Goal: Task Accomplishment & Management: Use online tool/utility

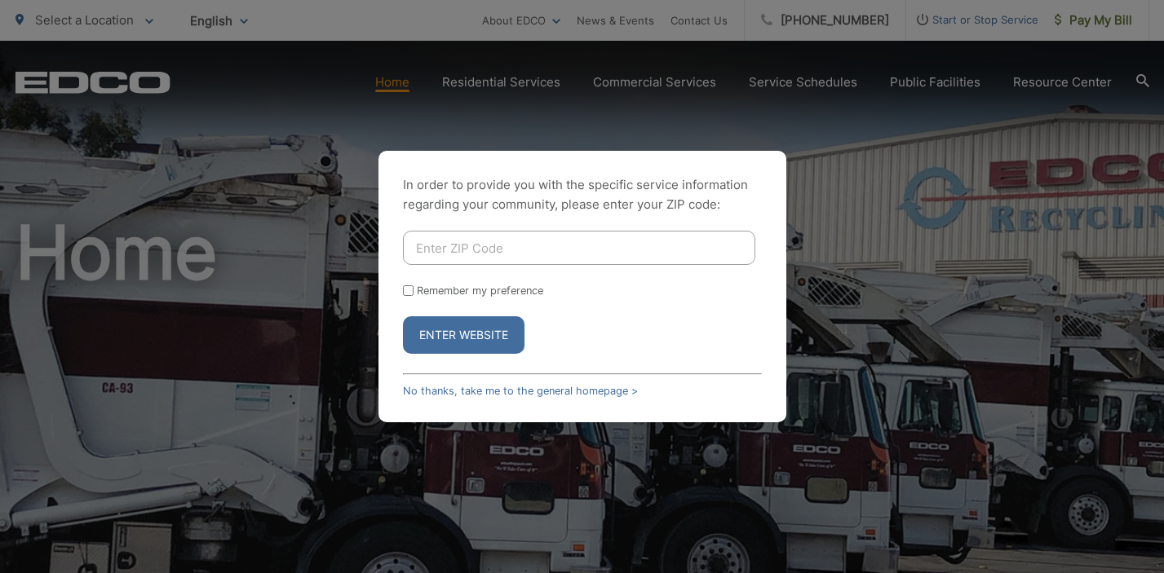
click at [456, 249] on input "Enter ZIP Code" at bounding box center [579, 248] width 352 height 34
type input "92025"
click at [406, 291] on input "Remember my preference" at bounding box center [408, 291] width 11 height 11
checkbox input "true"
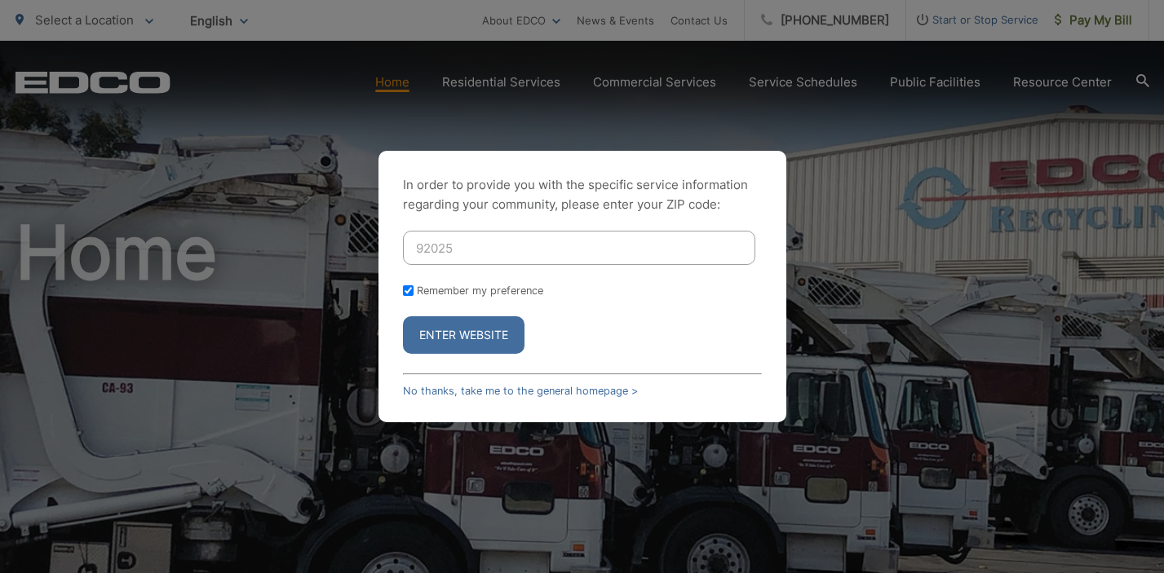
click at [452, 337] on button "Enter Website" at bounding box center [464, 336] width 122 height 38
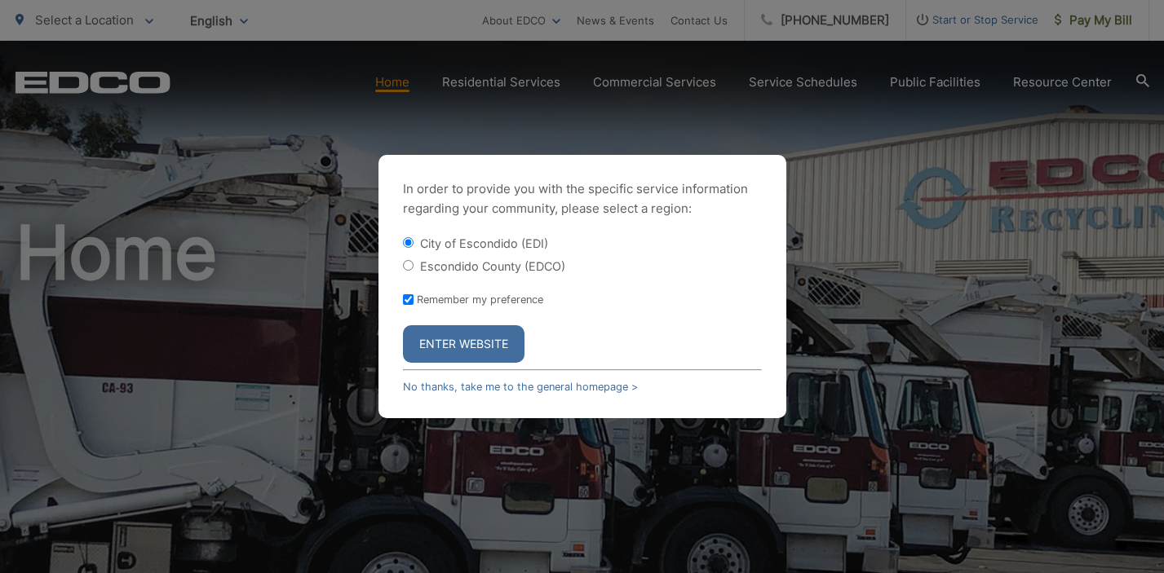
click at [462, 267] on label "Escondido County (EDCO)" at bounding box center [492, 266] width 145 height 14
click at [414, 267] on input "Escondido County (EDCO)" at bounding box center [408, 265] width 11 height 11
radio input "true"
click at [459, 348] on button "Enter Website" at bounding box center [464, 344] width 122 height 38
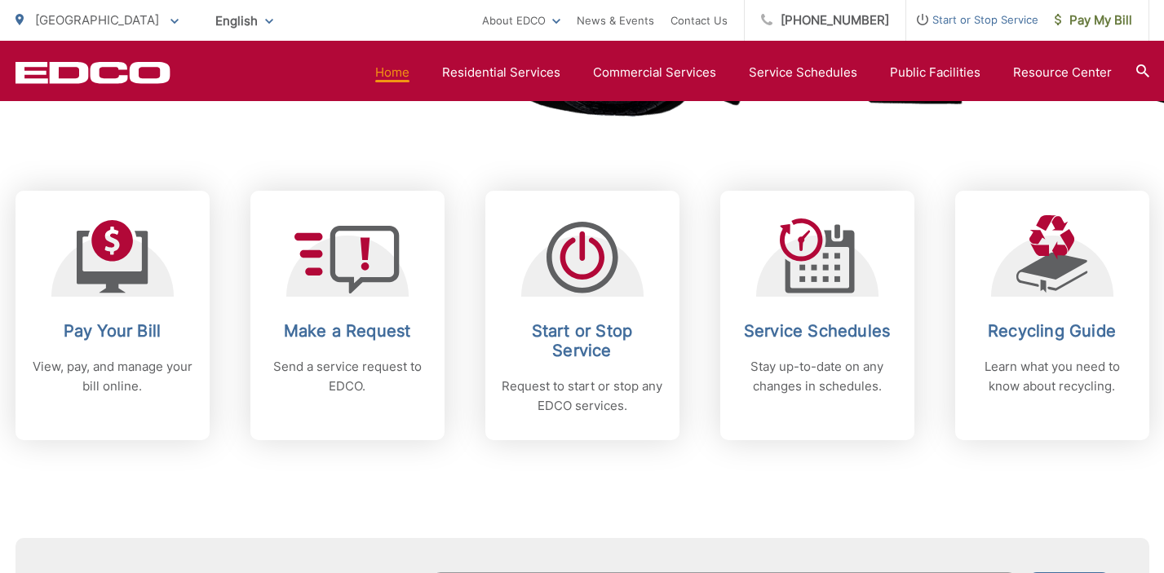
scroll to position [625, 0]
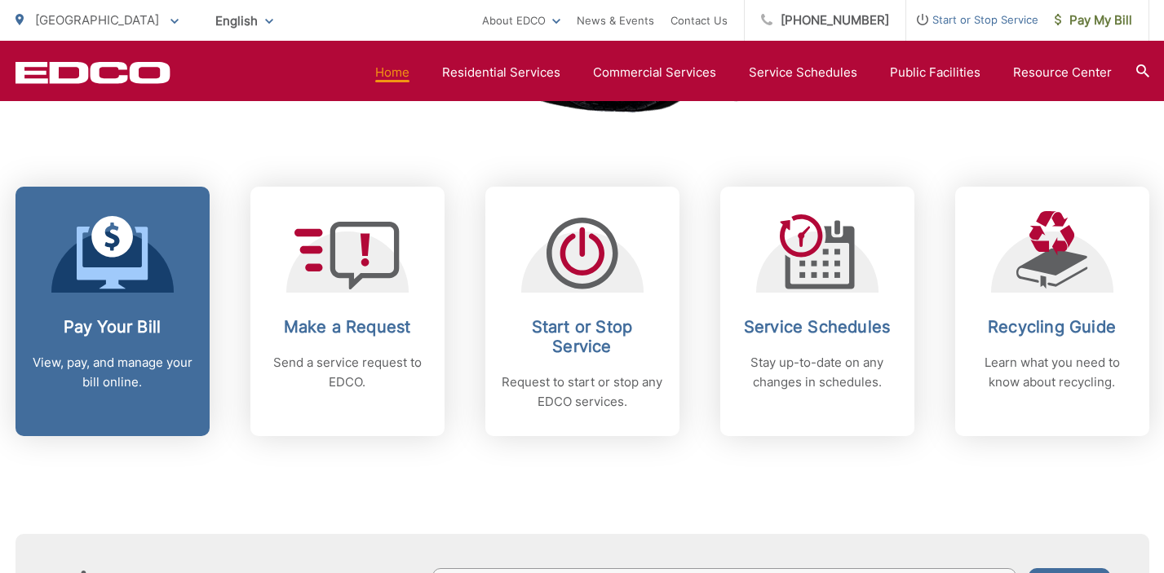
click at [130, 348] on div "Pay Your Bill View, pay, and manage your bill online." at bounding box center [113, 354] width 162 height 75
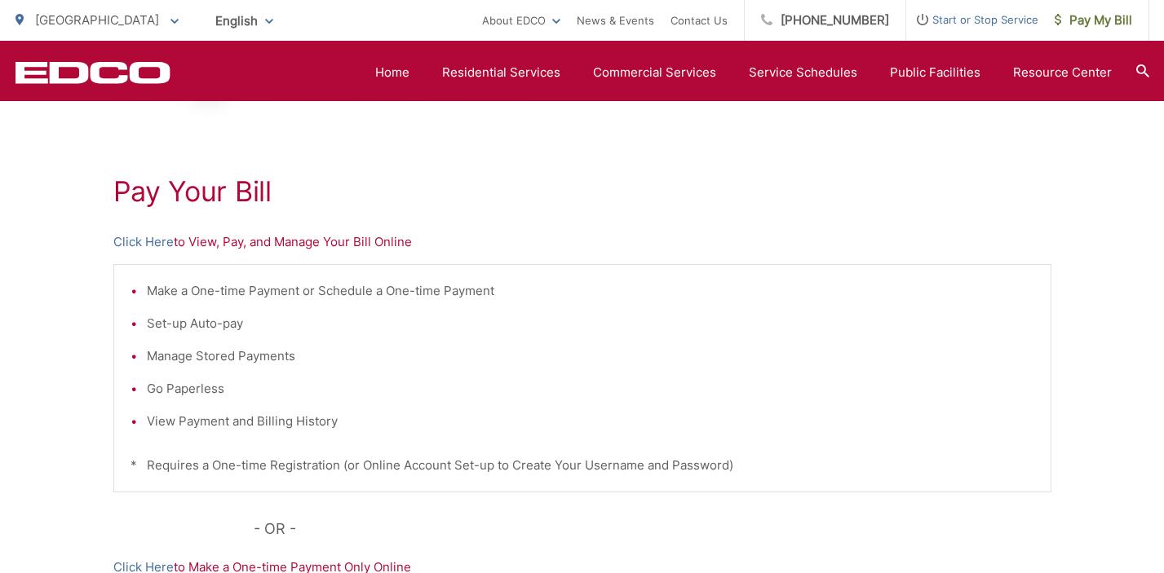
scroll to position [250, 0]
click at [148, 243] on link "Click Here" at bounding box center [143, 241] width 60 height 20
